Goal: Use online tool/utility: Use online tool/utility

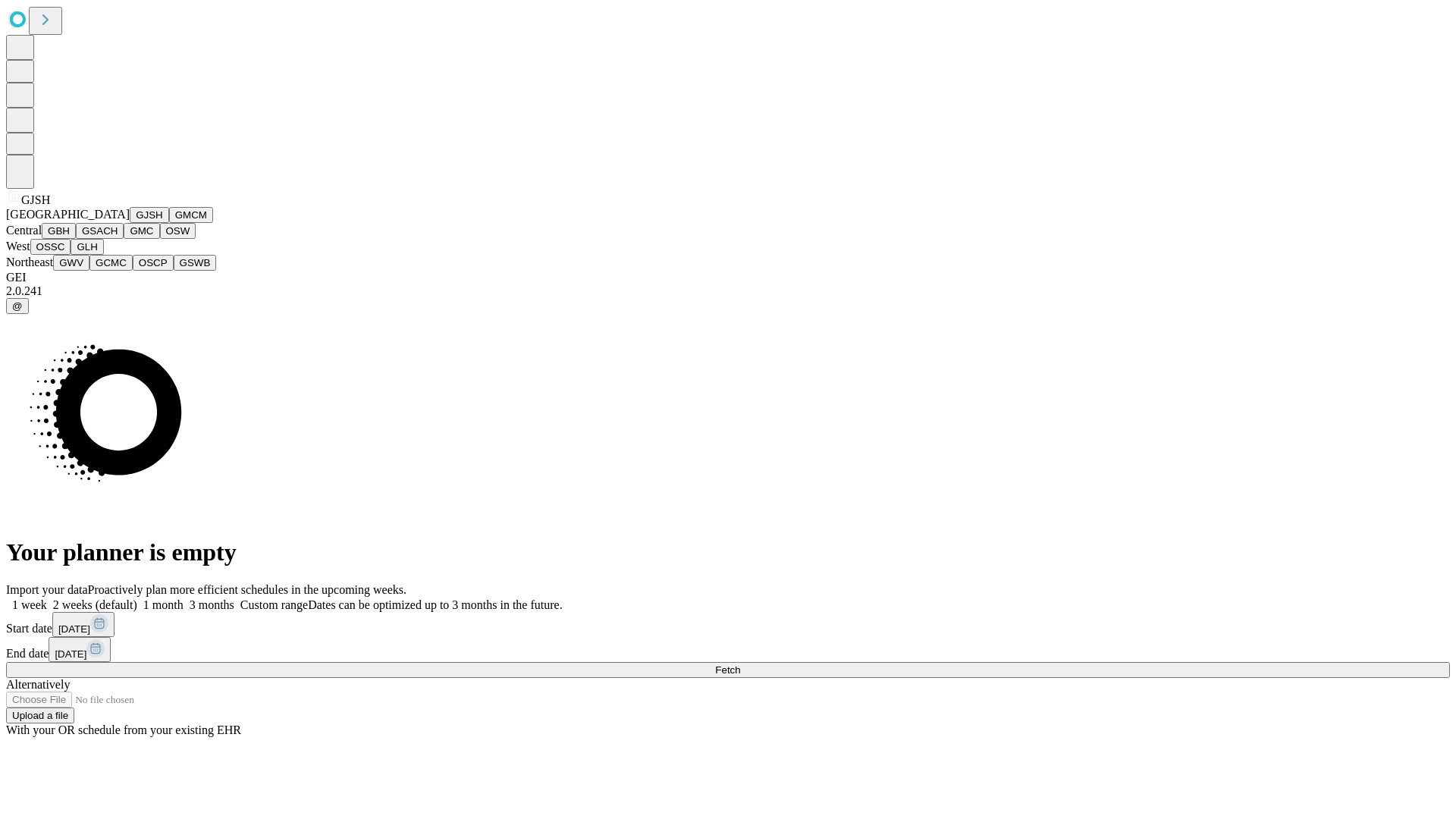
click at [130, 223] on button "GJSH" at bounding box center [149, 215] width 39 height 16
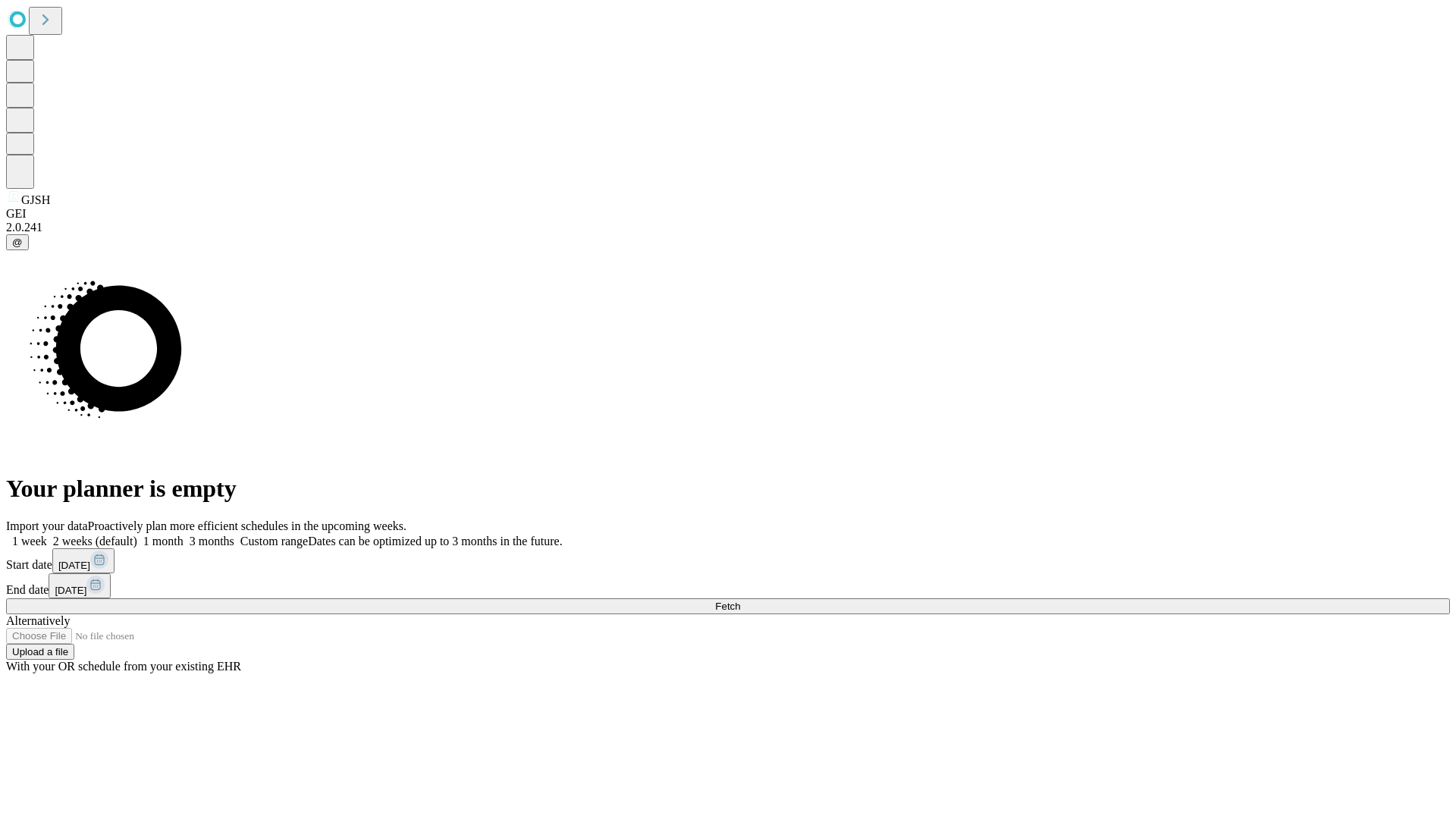
click at [137, 535] on label "2 weeks (default)" at bounding box center [92, 541] width 90 height 13
click at [740, 601] on span "Fetch" at bounding box center [728, 606] width 25 height 11
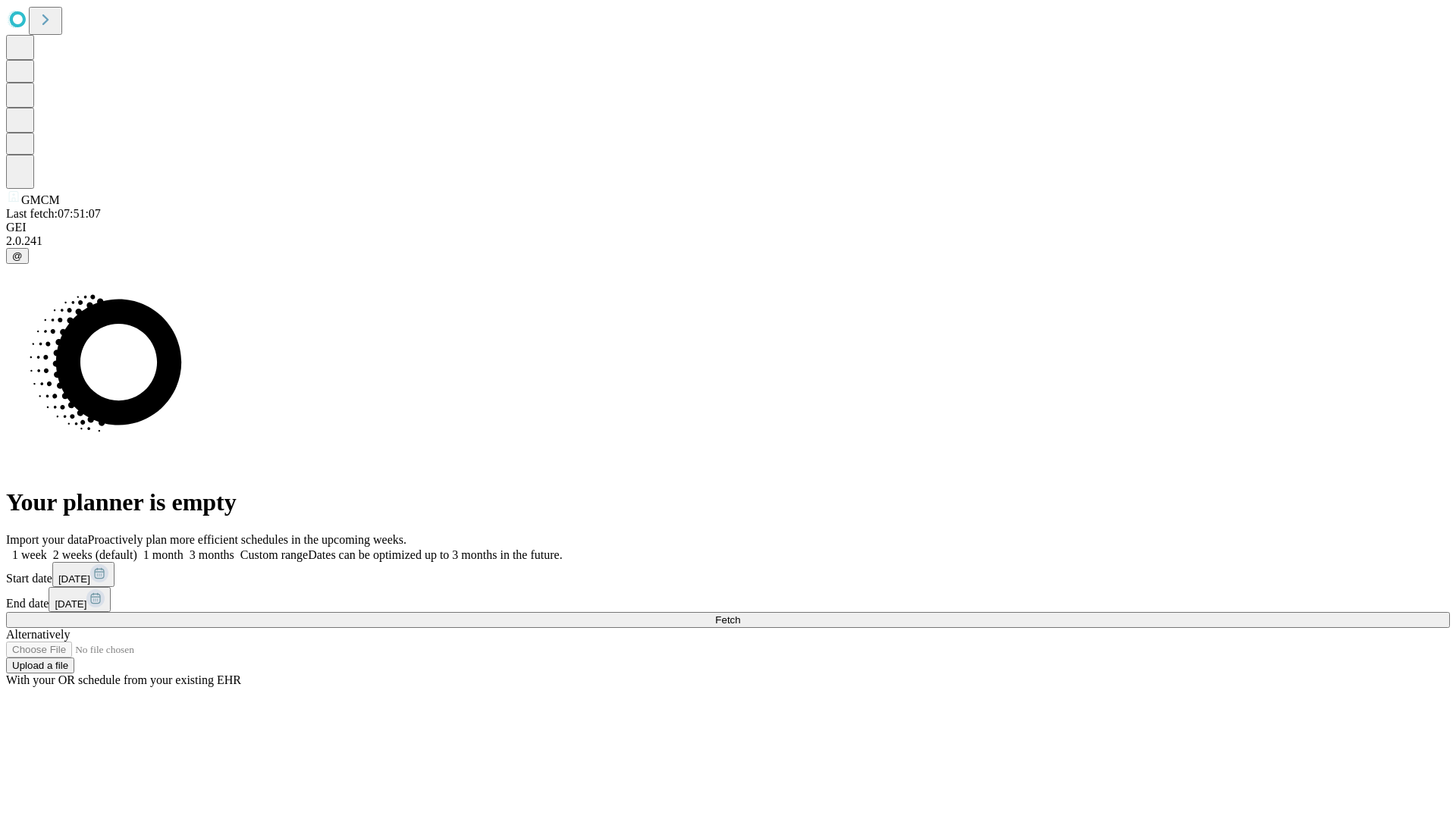
click at [137, 549] on label "2 weeks (default)" at bounding box center [92, 555] width 90 height 13
click at [740, 614] on span "Fetch" at bounding box center [728, 619] width 25 height 11
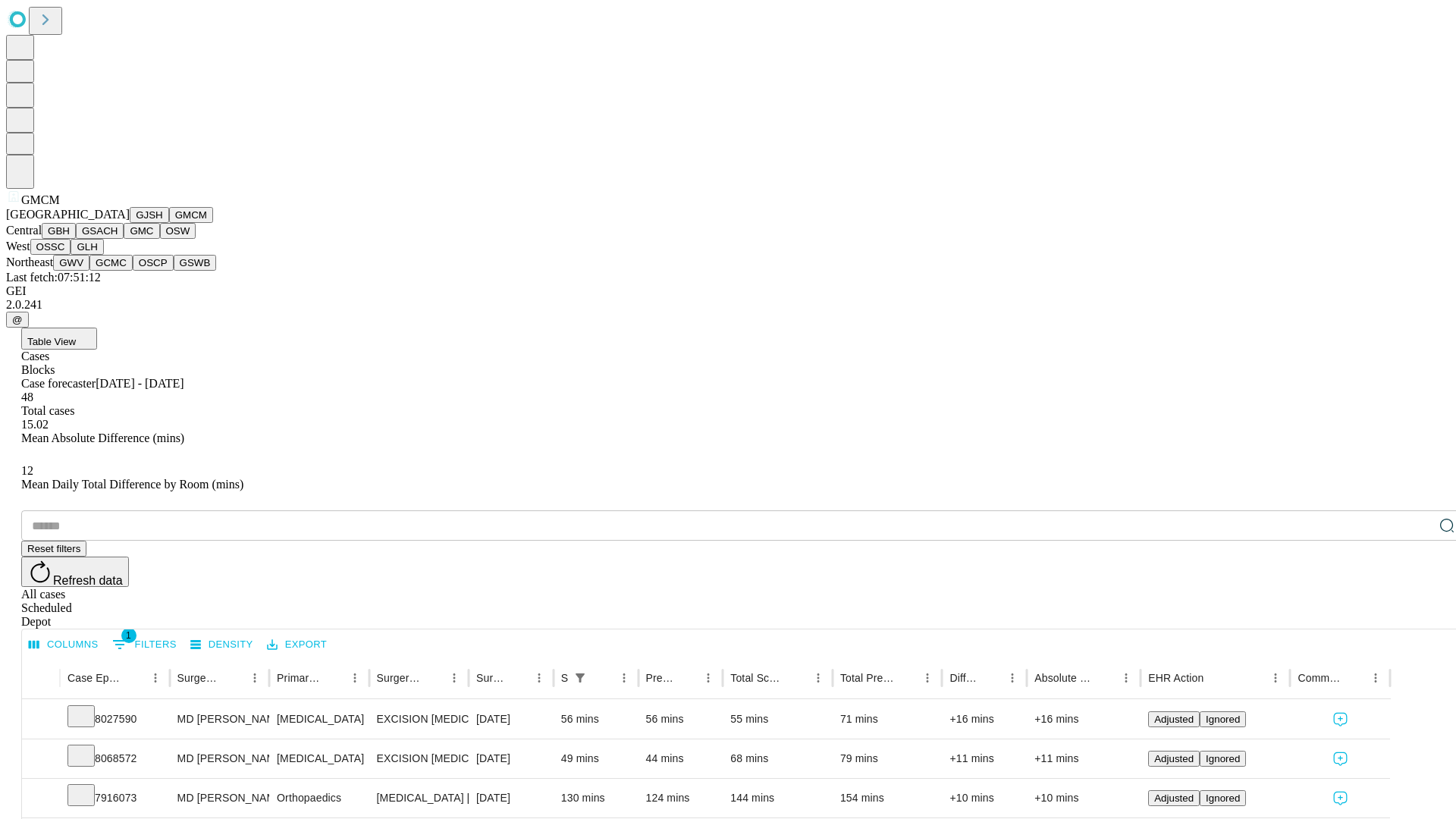
click at [76, 239] on button "GBH" at bounding box center [58, 231] width 34 height 16
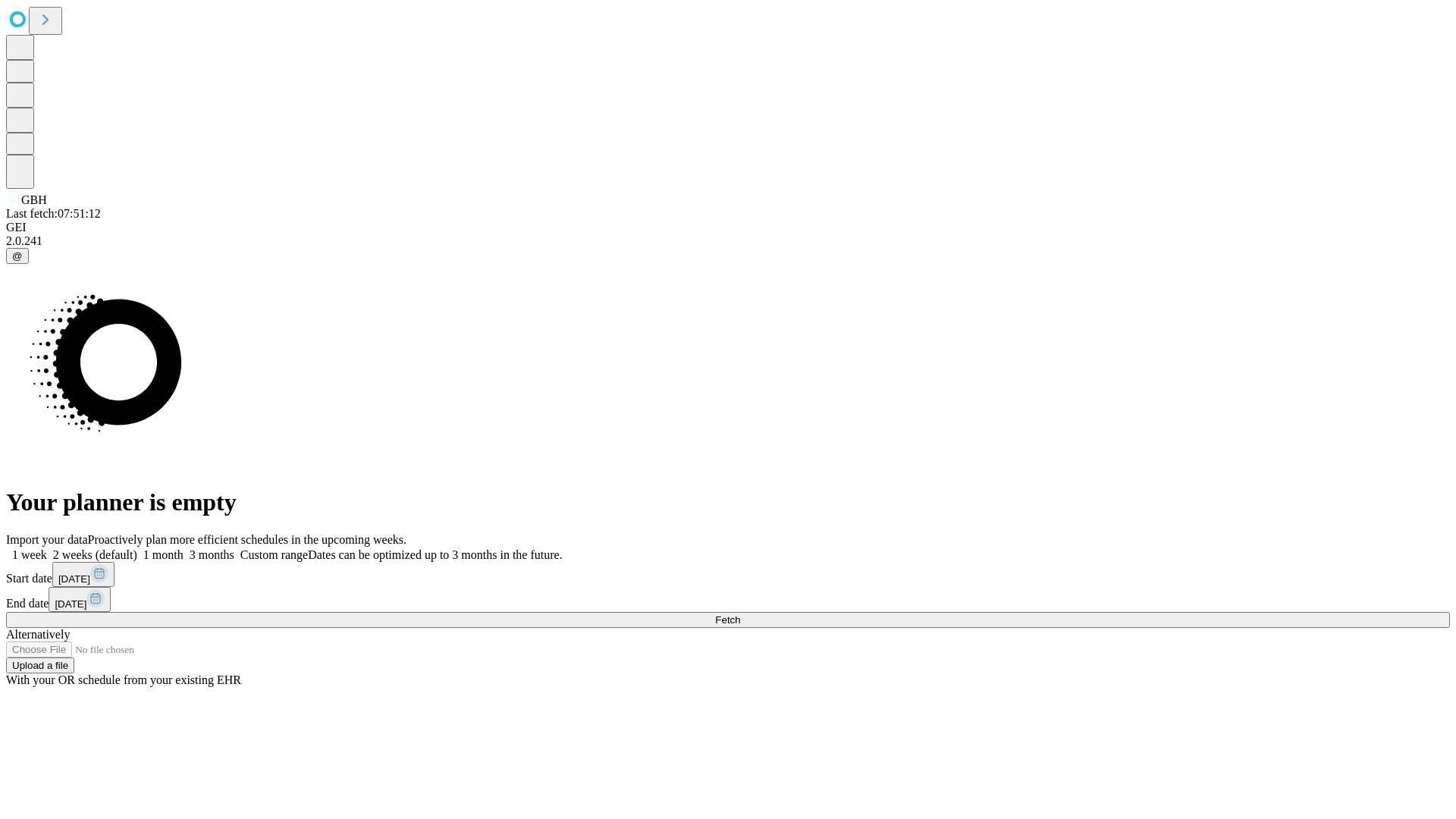
click at [137, 549] on label "2 weeks (default)" at bounding box center [92, 555] width 90 height 13
click at [740, 614] on span "Fetch" at bounding box center [728, 619] width 25 height 11
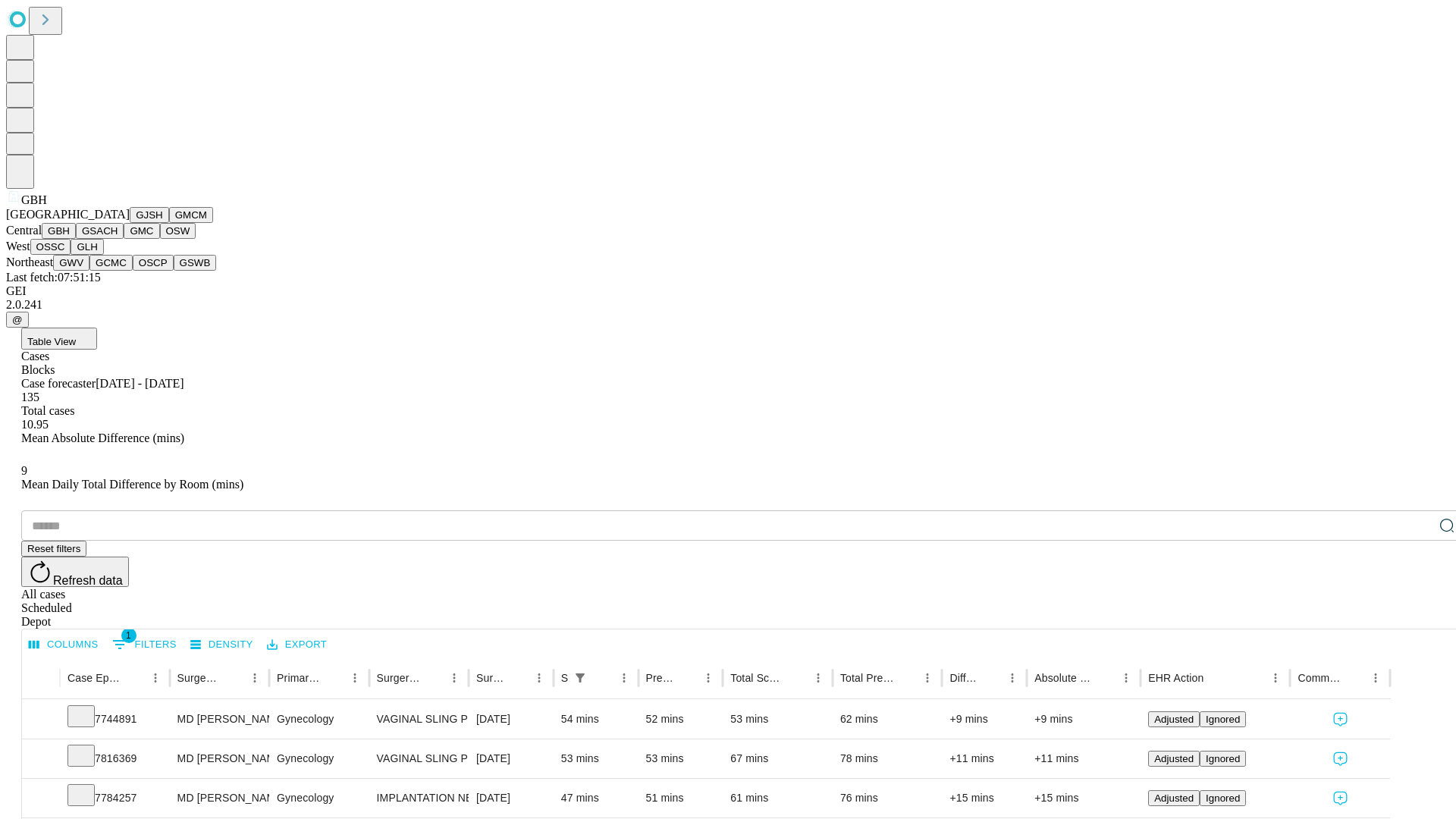
click at [118, 239] on button "GSACH" at bounding box center [99, 231] width 48 height 16
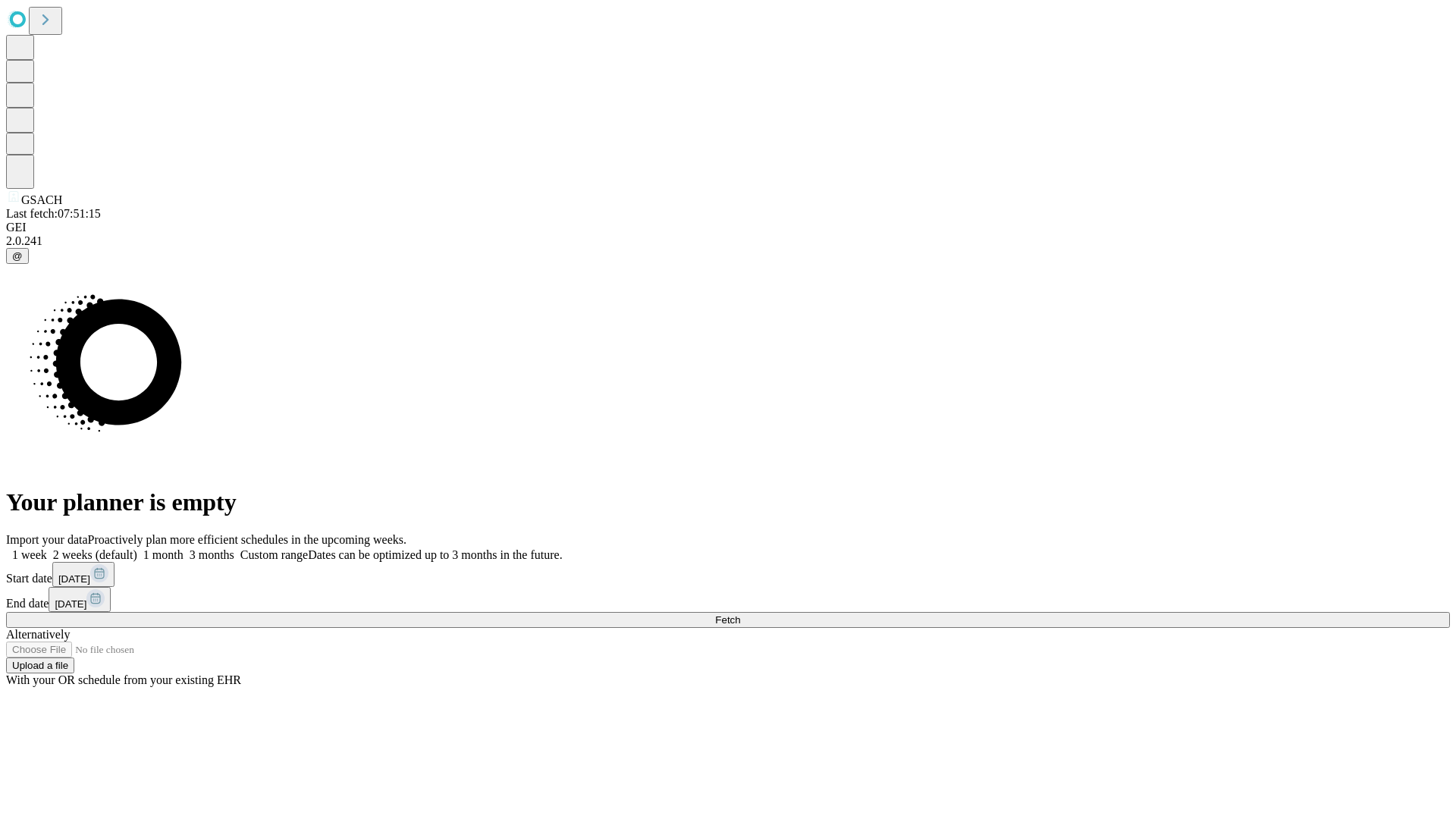
click at [137, 549] on label "2 weeks (default)" at bounding box center [92, 555] width 90 height 13
click at [740, 614] on span "Fetch" at bounding box center [728, 619] width 25 height 11
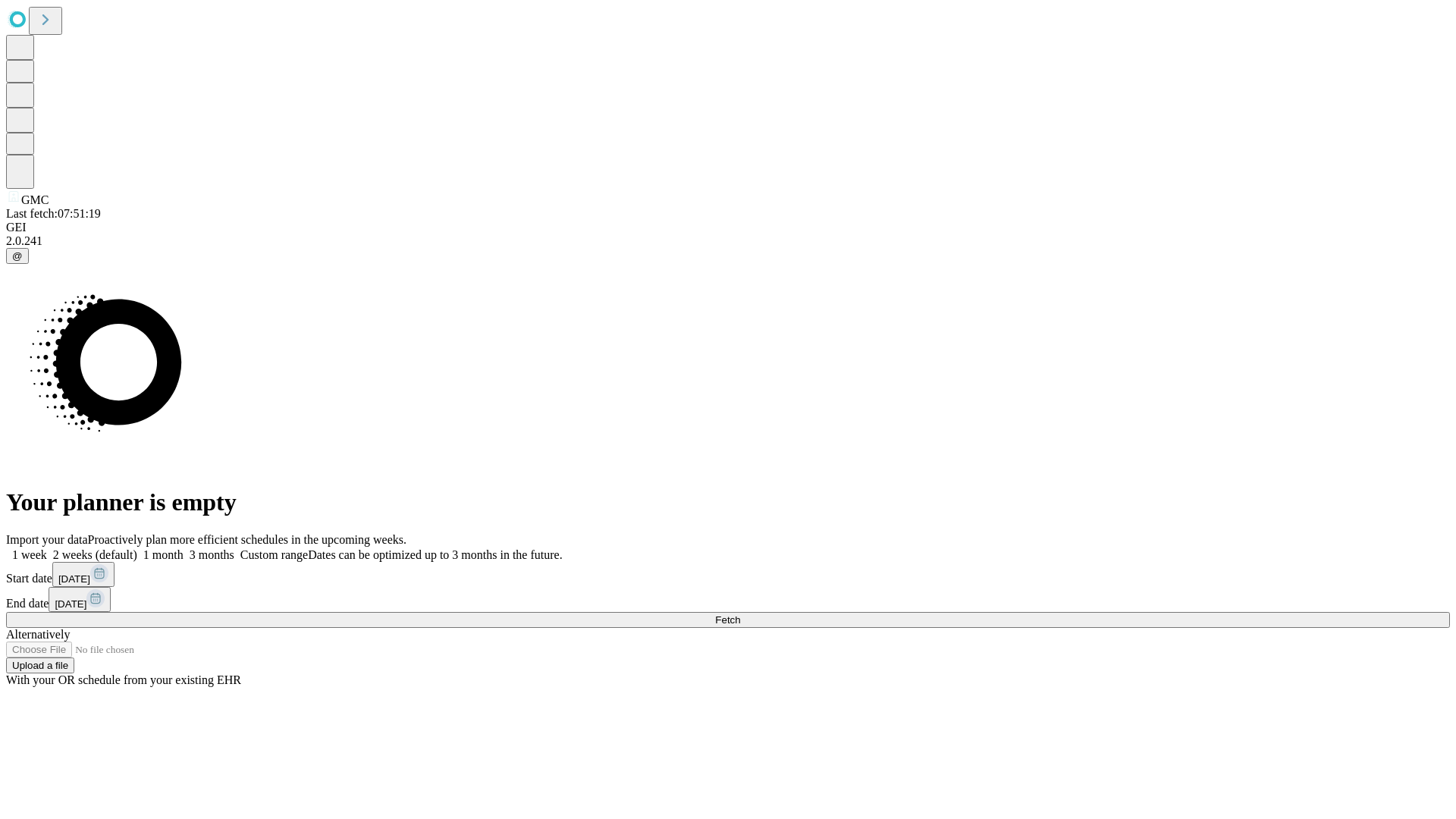
click at [137, 549] on label "2 weeks (default)" at bounding box center [92, 555] width 90 height 13
click at [740, 614] on span "Fetch" at bounding box center [728, 619] width 25 height 11
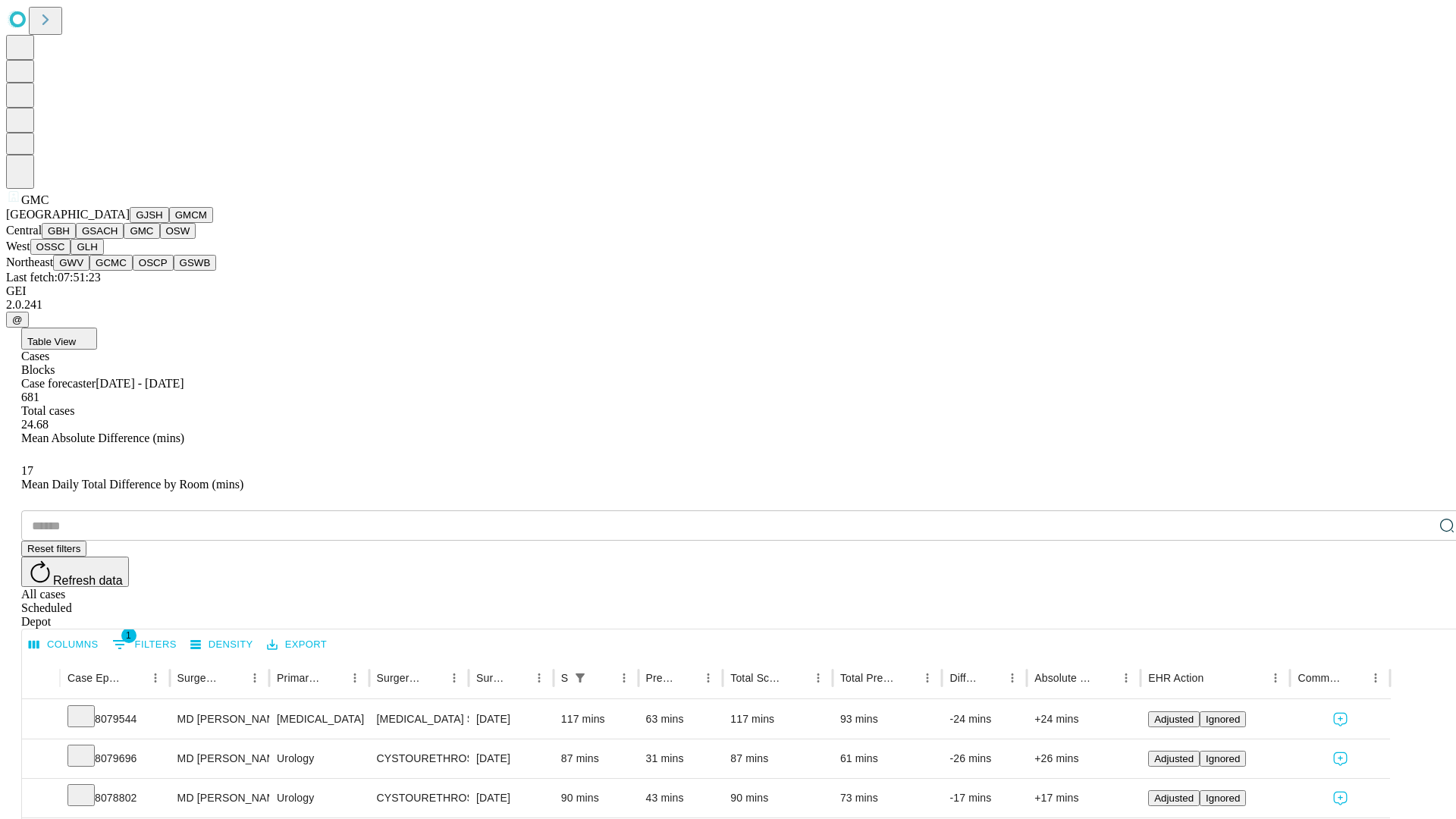
click at [160, 239] on button "OSW" at bounding box center [178, 231] width 37 height 16
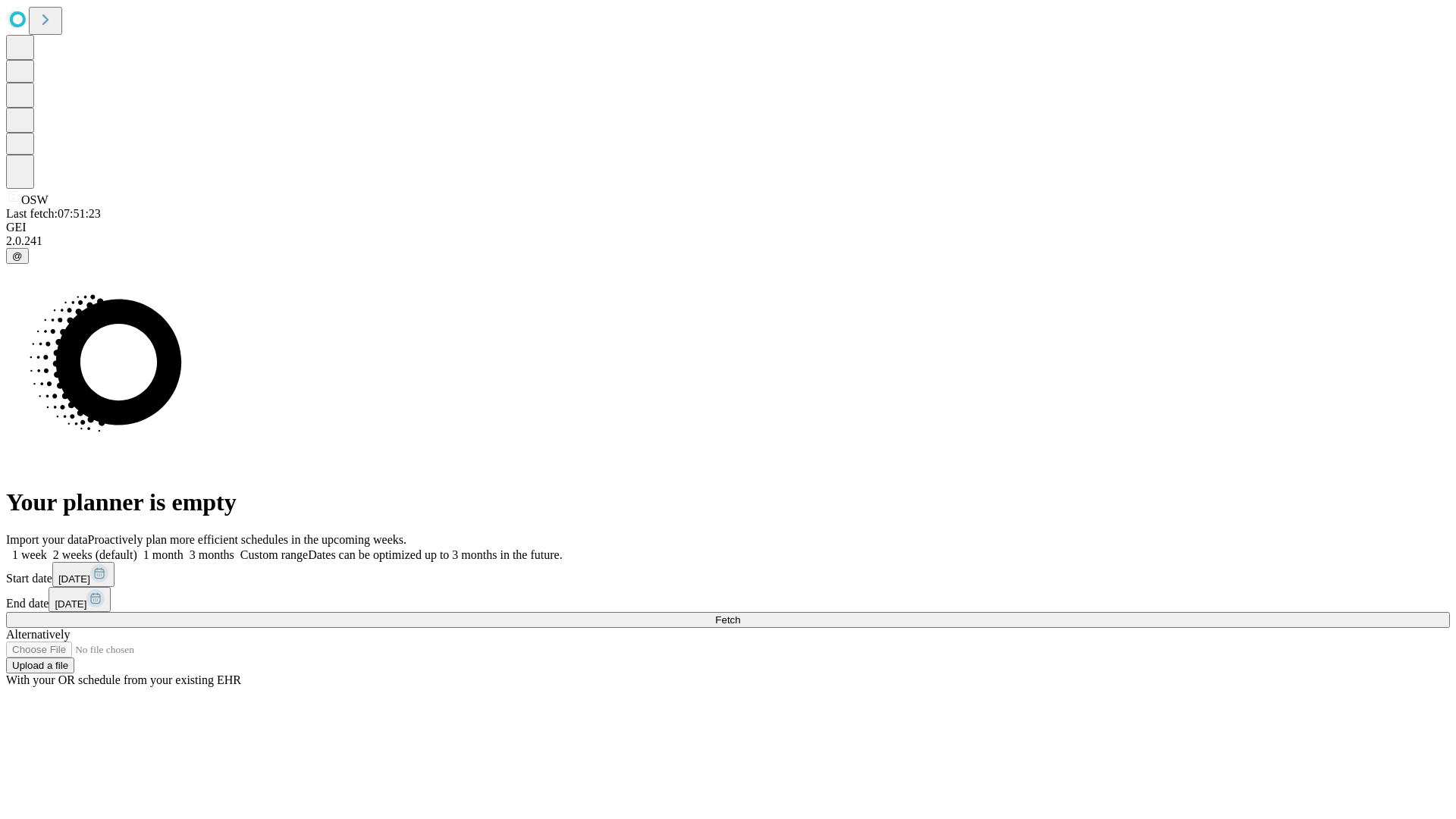
click at [137, 549] on label "2 weeks (default)" at bounding box center [92, 555] width 90 height 13
click at [740, 614] on span "Fetch" at bounding box center [728, 619] width 25 height 11
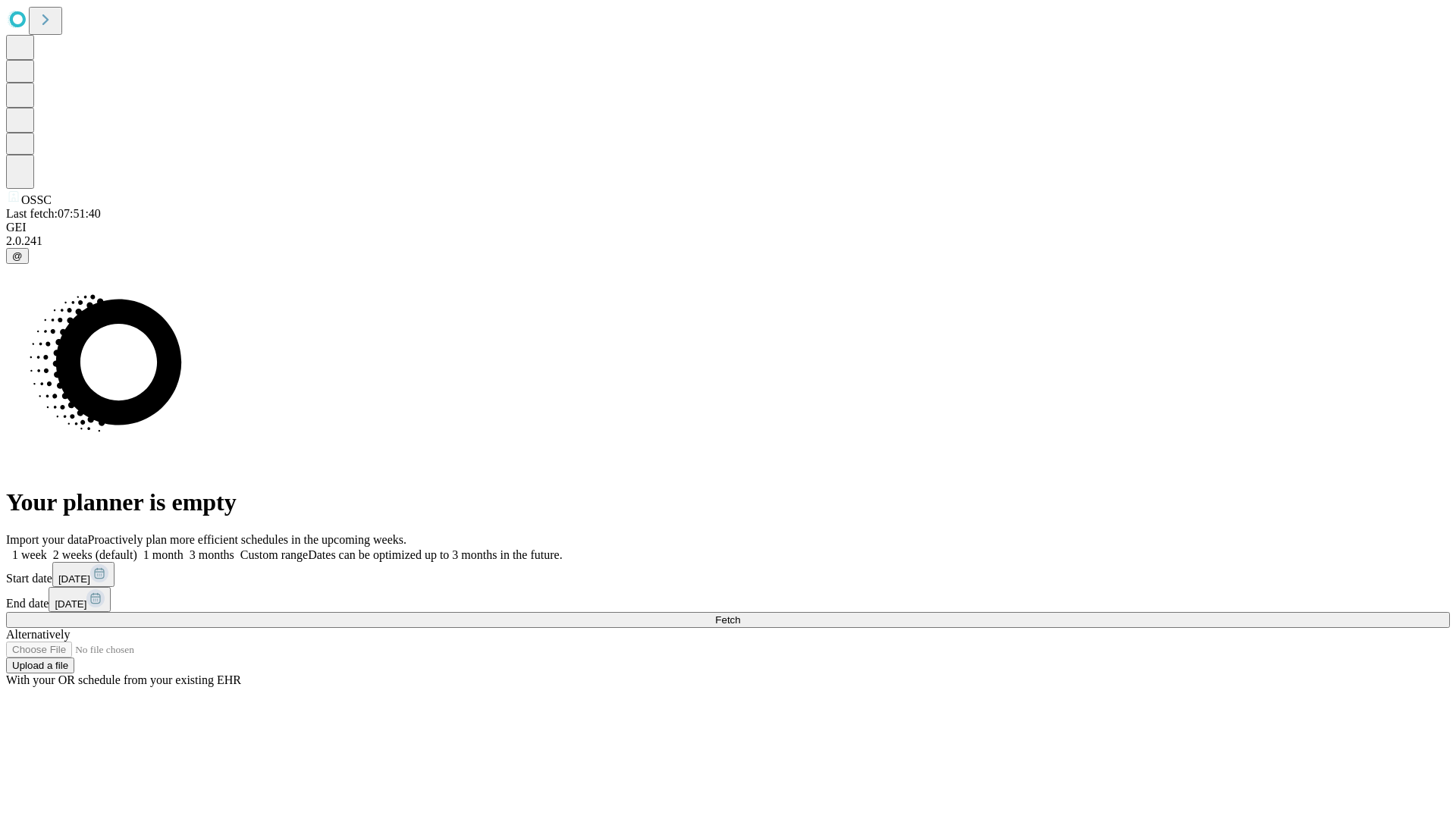
click at [137, 549] on label "2 weeks (default)" at bounding box center [92, 555] width 90 height 13
click at [740, 614] on span "Fetch" at bounding box center [728, 619] width 25 height 11
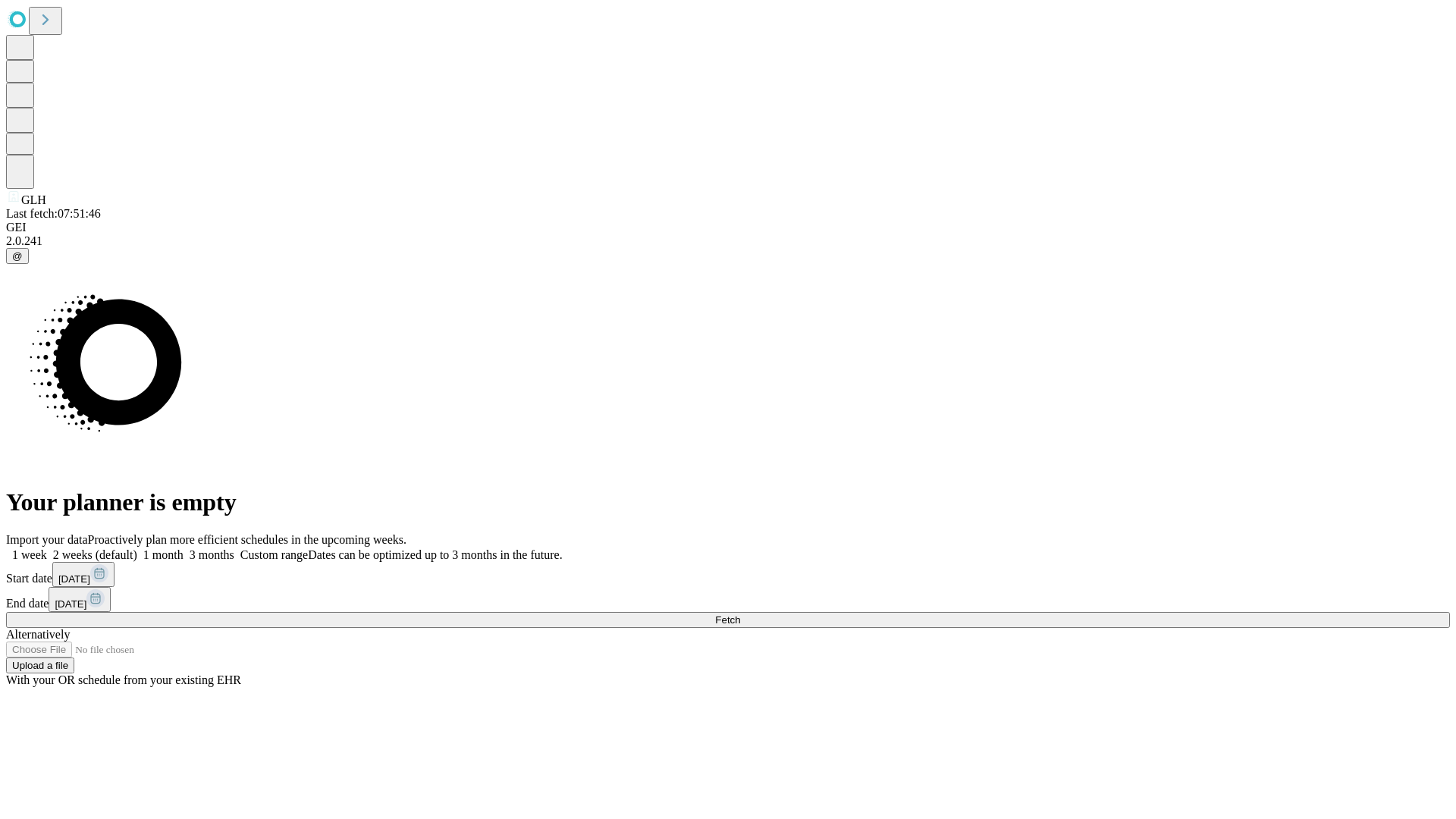
click at [137, 549] on label "2 weeks (default)" at bounding box center [92, 555] width 90 height 13
click at [740, 614] on span "Fetch" at bounding box center [728, 619] width 25 height 11
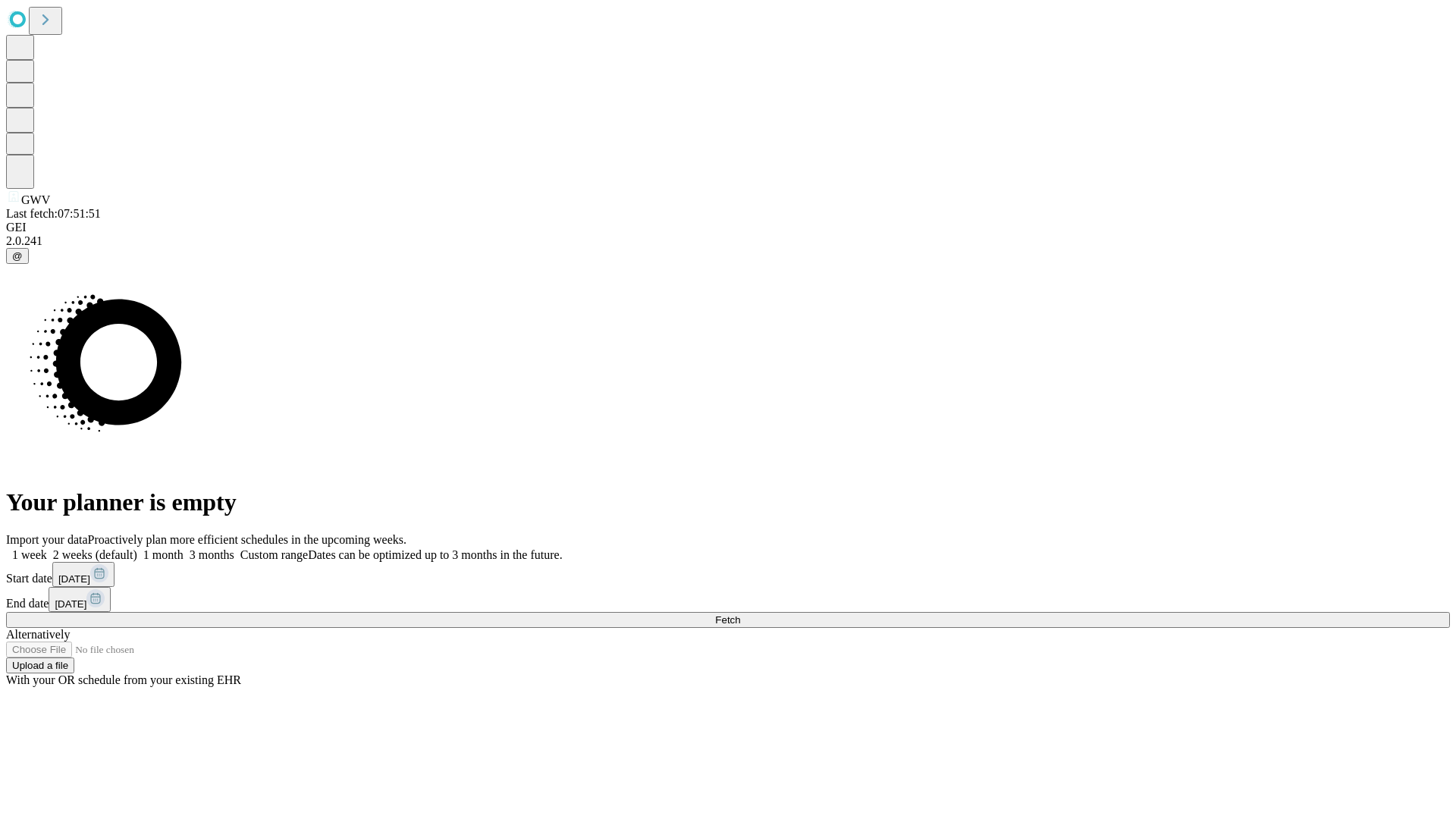
click at [137, 549] on label "2 weeks (default)" at bounding box center [92, 555] width 90 height 13
click at [740, 614] on span "Fetch" at bounding box center [728, 619] width 25 height 11
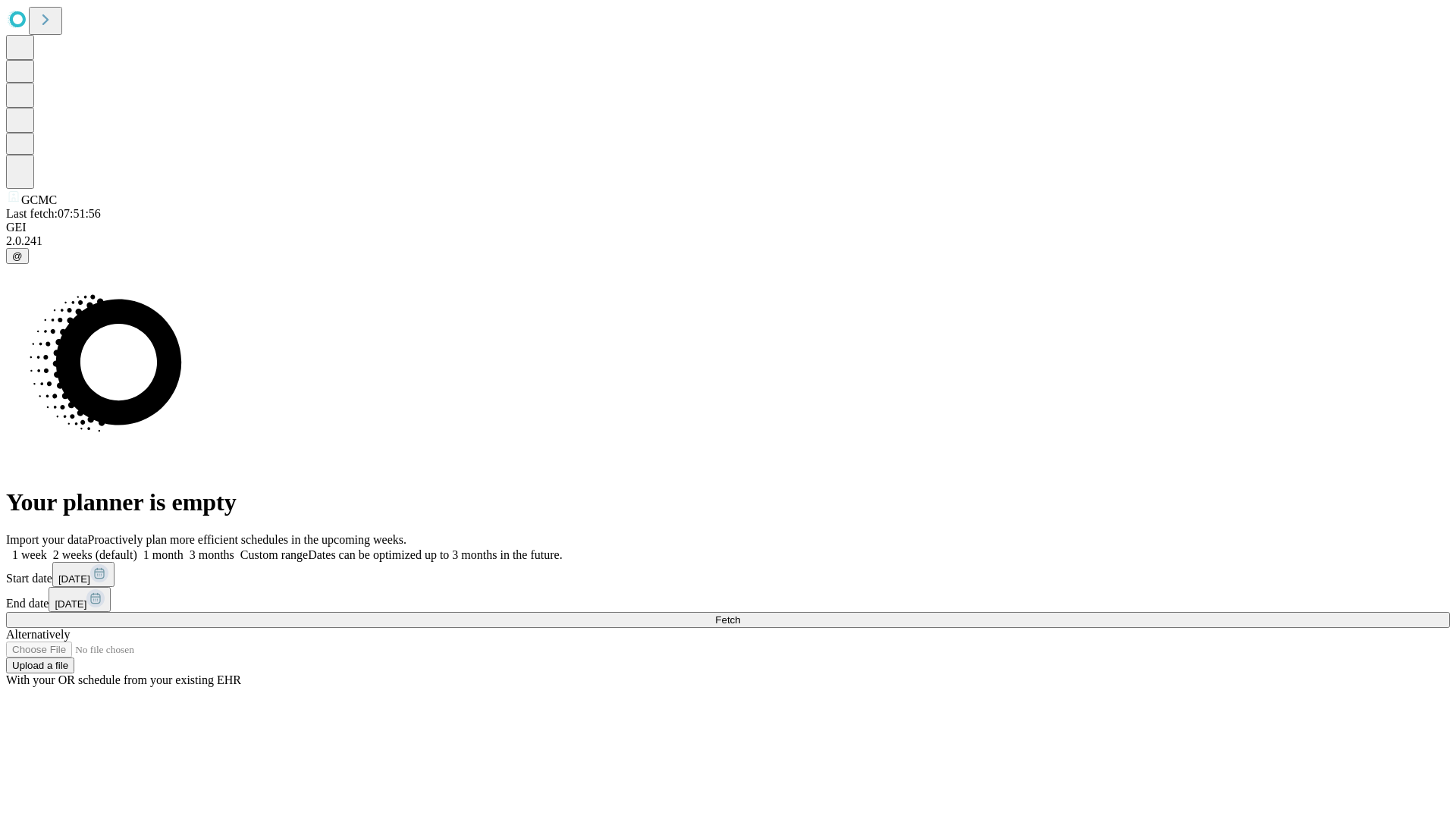
click at [137, 549] on label "2 weeks (default)" at bounding box center [92, 555] width 90 height 13
click at [740, 614] on span "Fetch" at bounding box center [728, 619] width 25 height 11
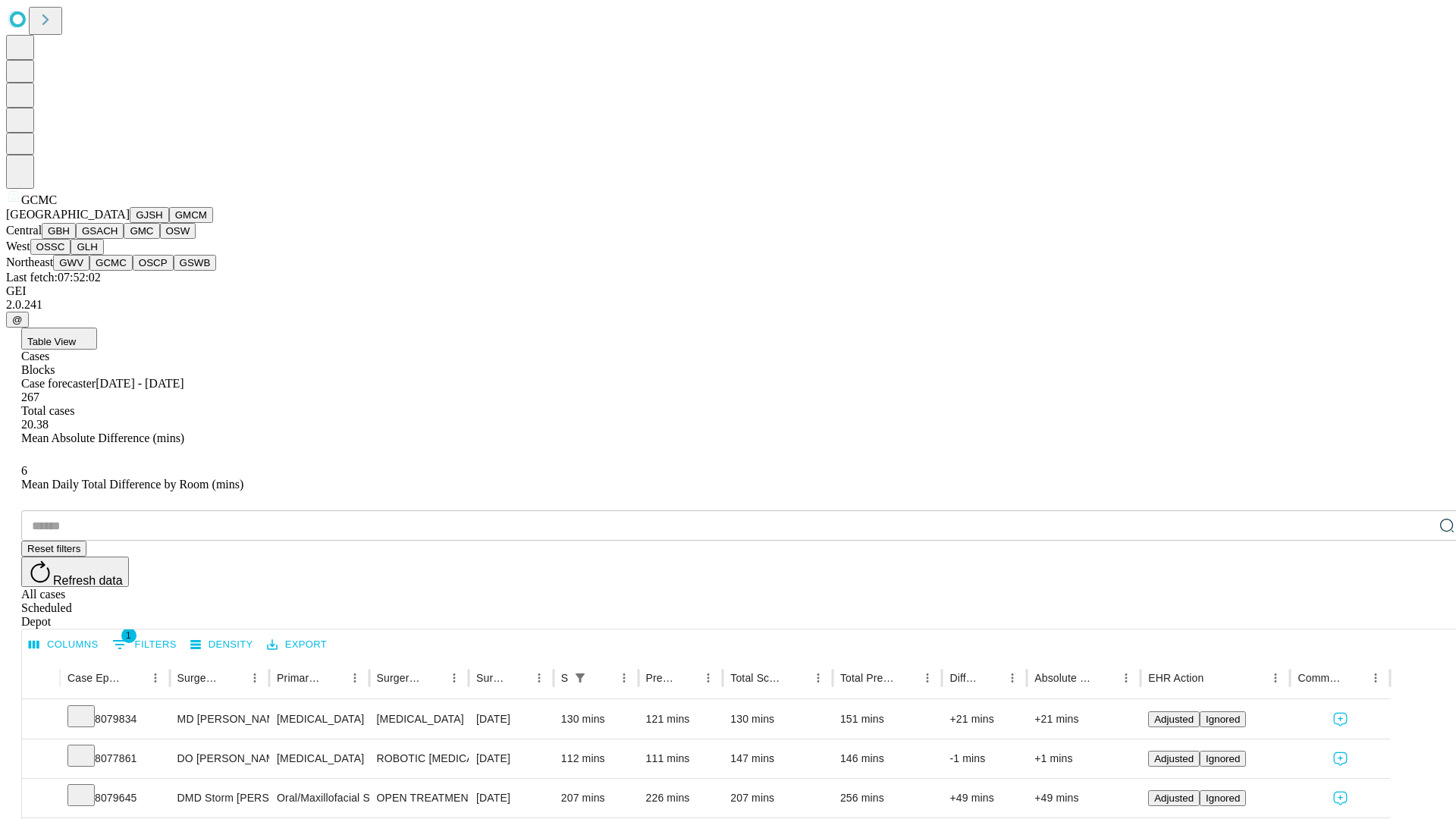
click at [133, 270] on button "OSCP" at bounding box center [153, 263] width 41 height 16
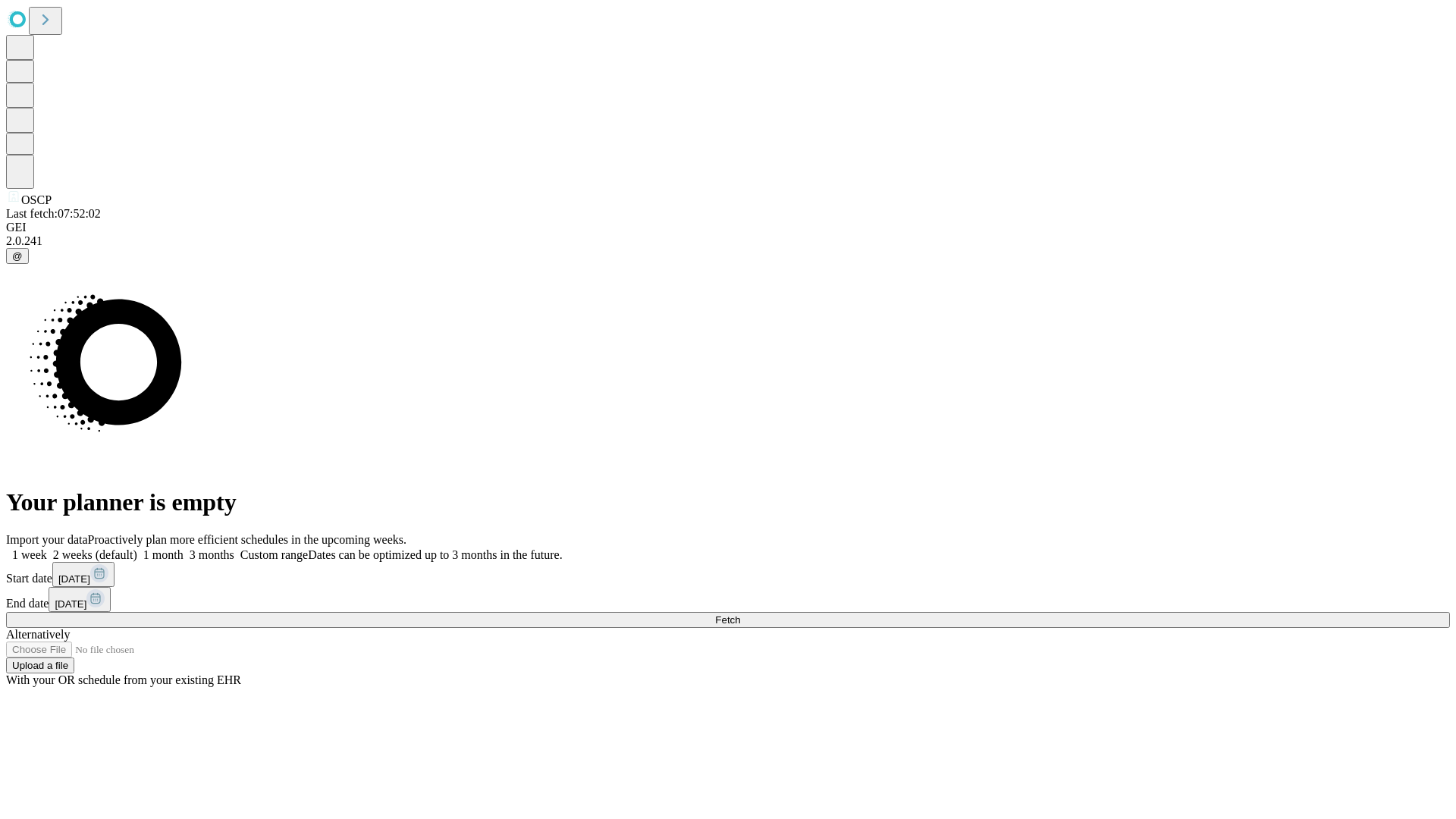
click at [137, 549] on label "2 weeks (default)" at bounding box center [92, 555] width 90 height 13
click at [740, 614] on span "Fetch" at bounding box center [728, 619] width 25 height 11
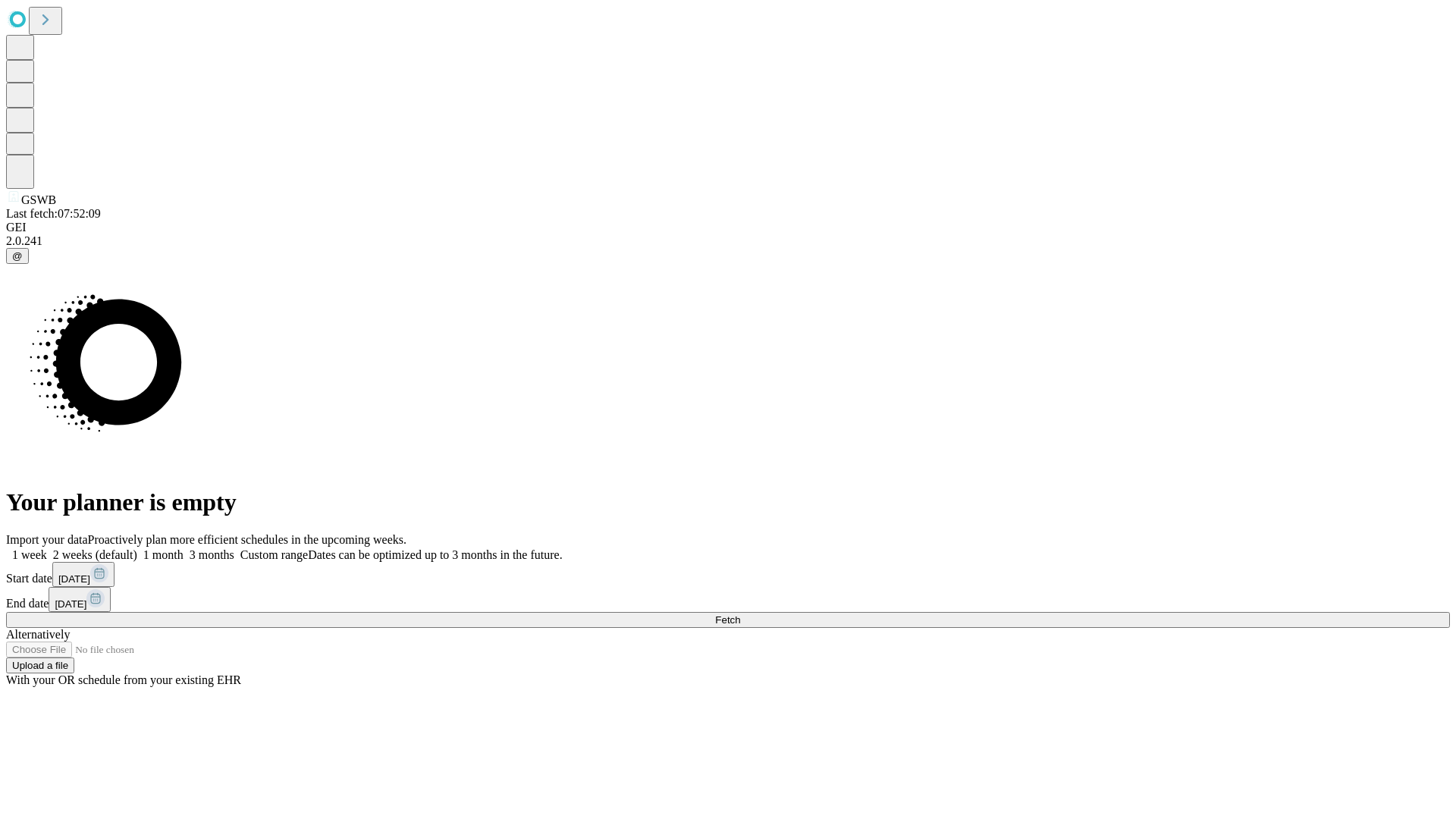
click at [740, 614] on span "Fetch" at bounding box center [728, 619] width 25 height 11
